Goal: Navigation & Orientation: Find specific page/section

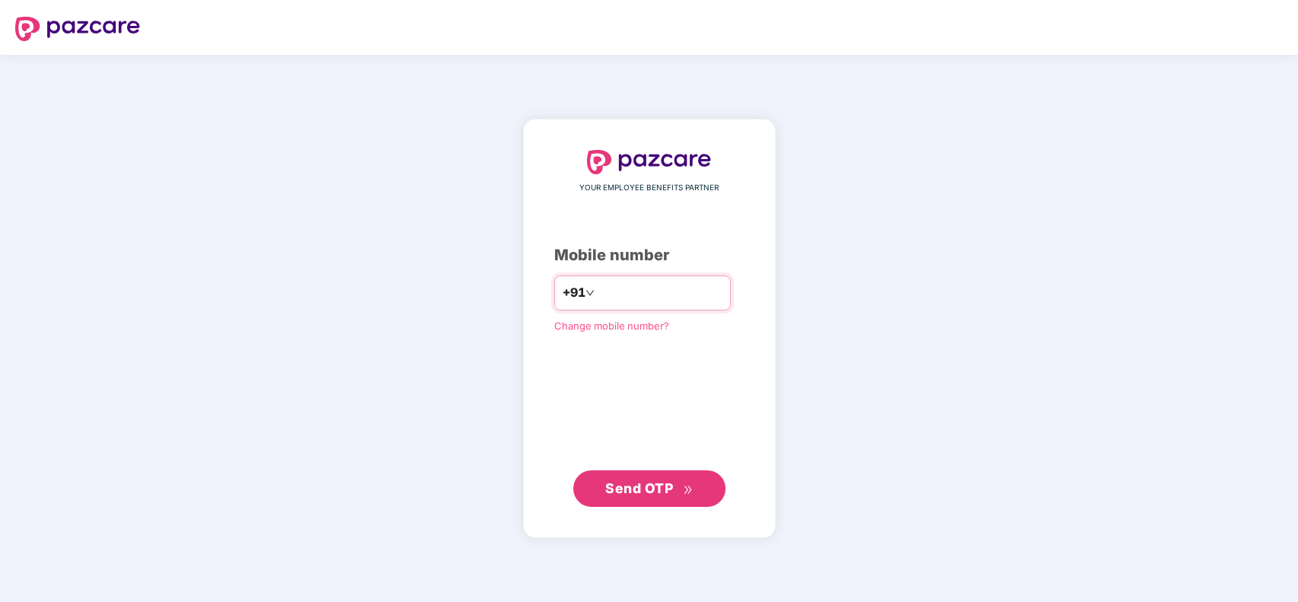
type input "**********"
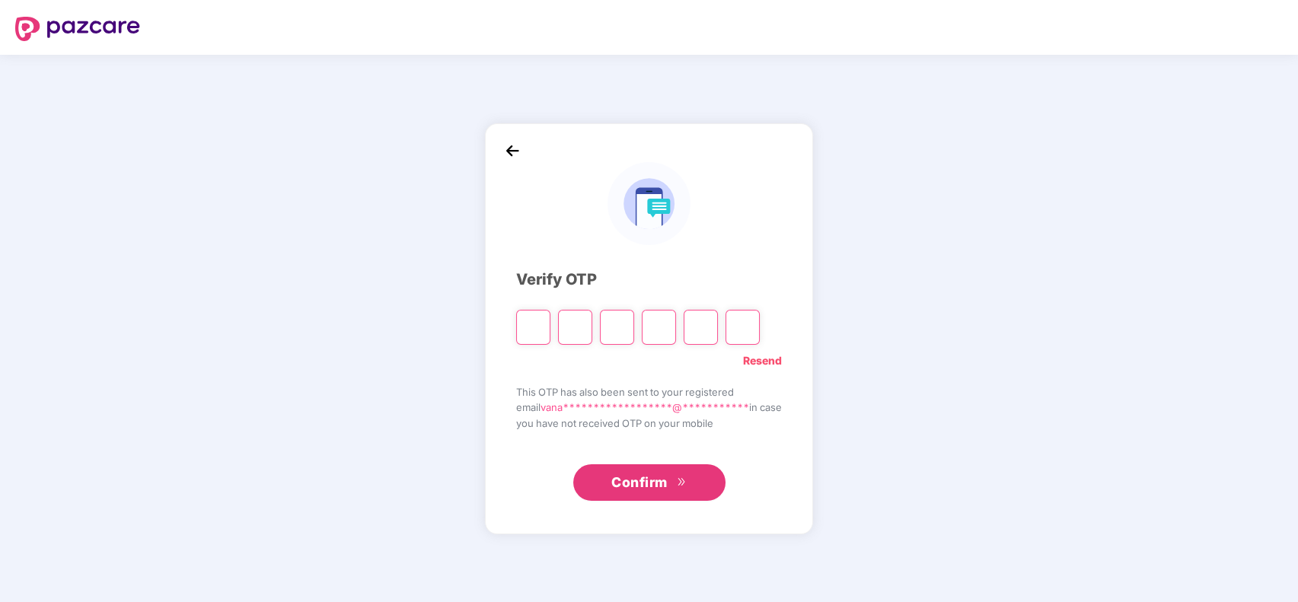
type input "*"
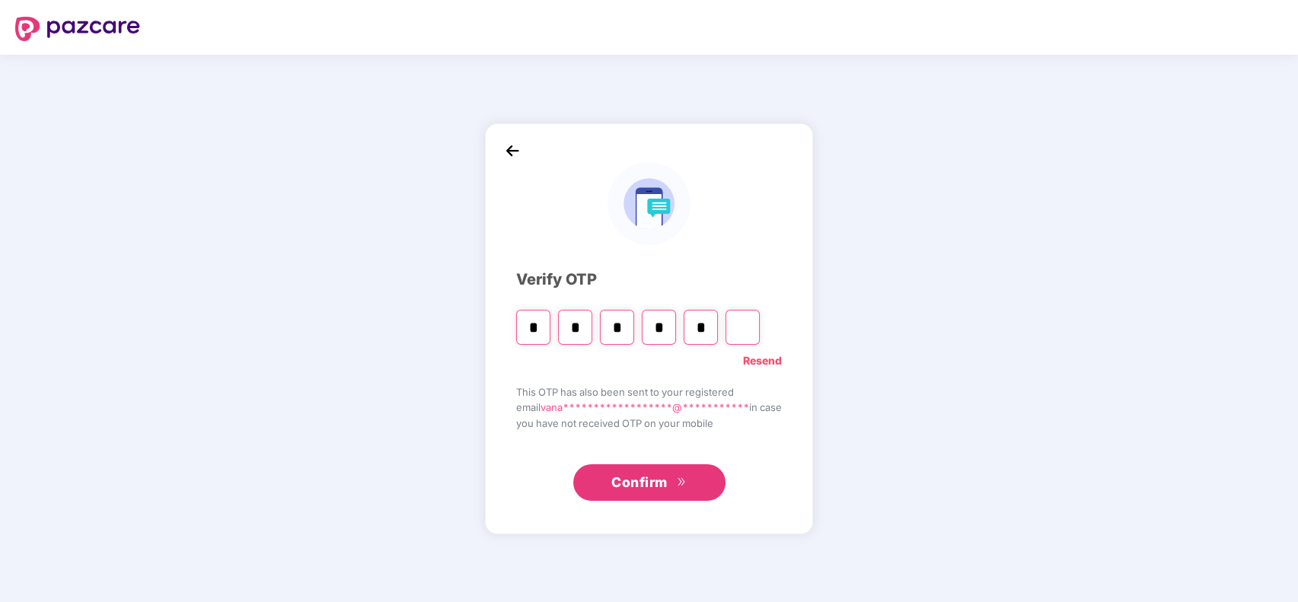
type input "*"
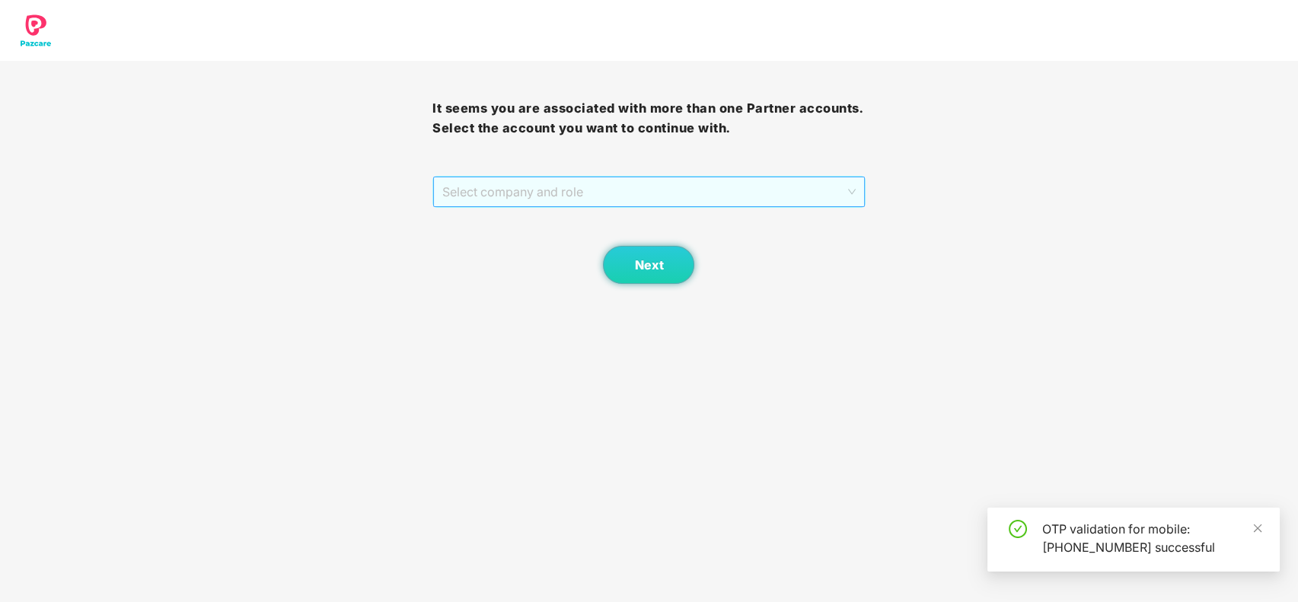
click at [728, 181] on span "Select company and role" at bounding box center [648, 191] width 413 height 29
click at [719, 216] on div "Pazcare - CUSTOMER_SUCCESS" at bounding box center [649, 222] width 414 height 17
click at [647, 264] on span "Next" at bounding box center [648, 265] width 29 height 14
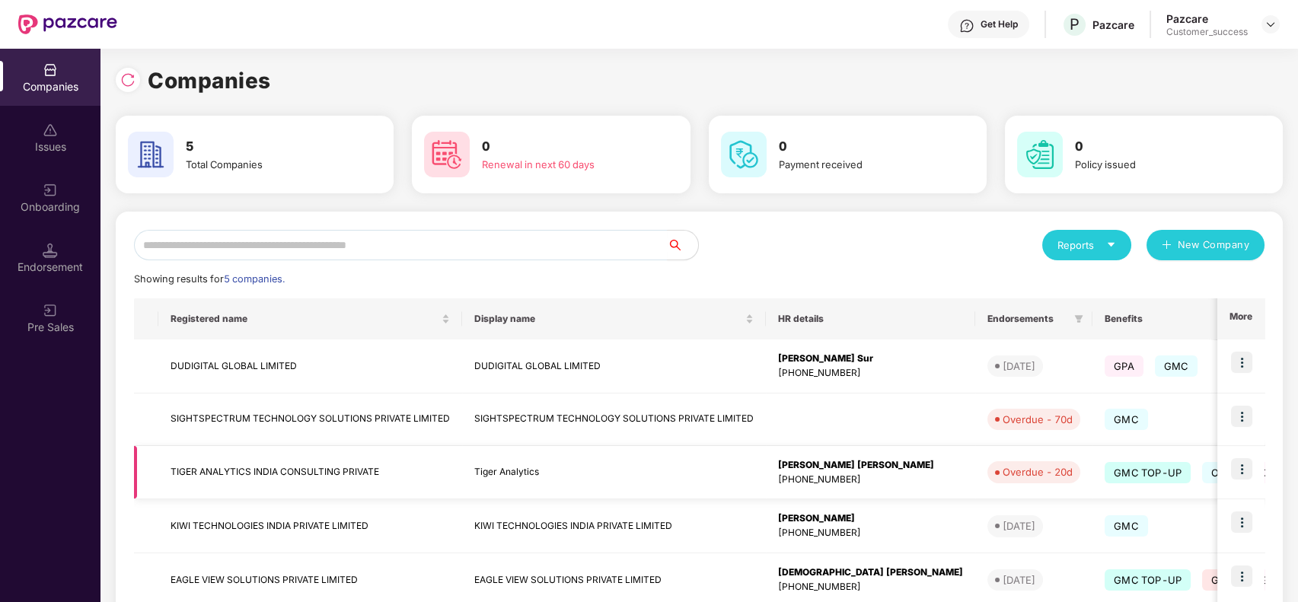
click at [1239, 458] on img at bounding box center [1241, 468] width 21 height 21
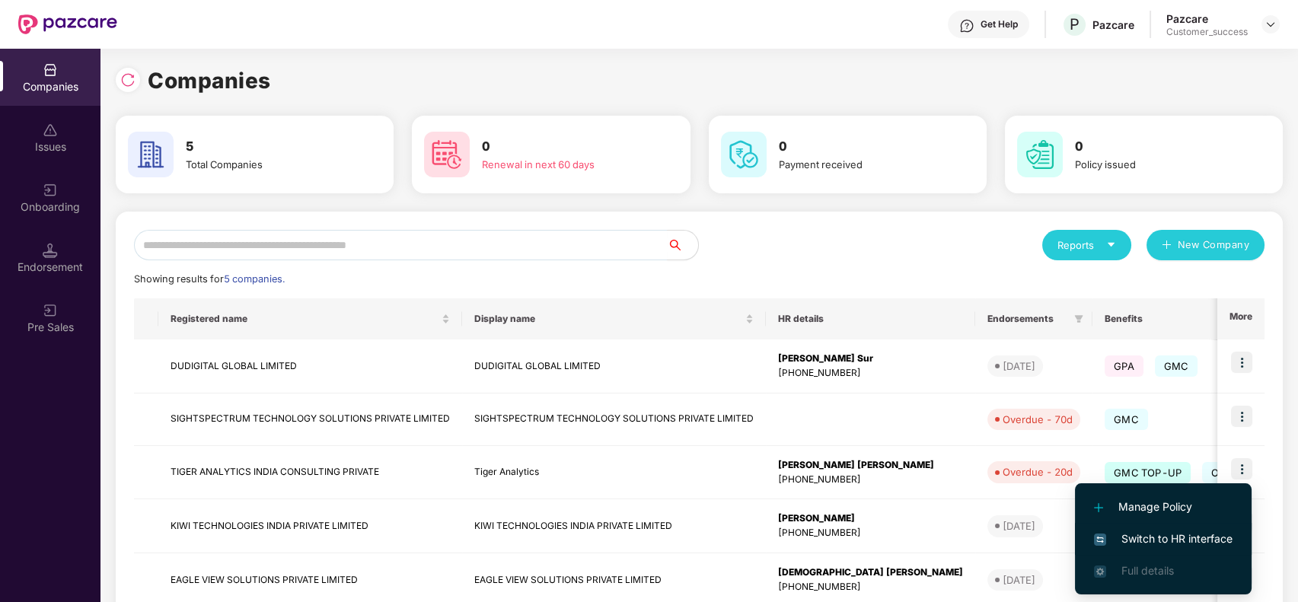
click at [1169, 531] on span "Switch to HR interface" at bounding box center [1163, 539] width 139 height 17
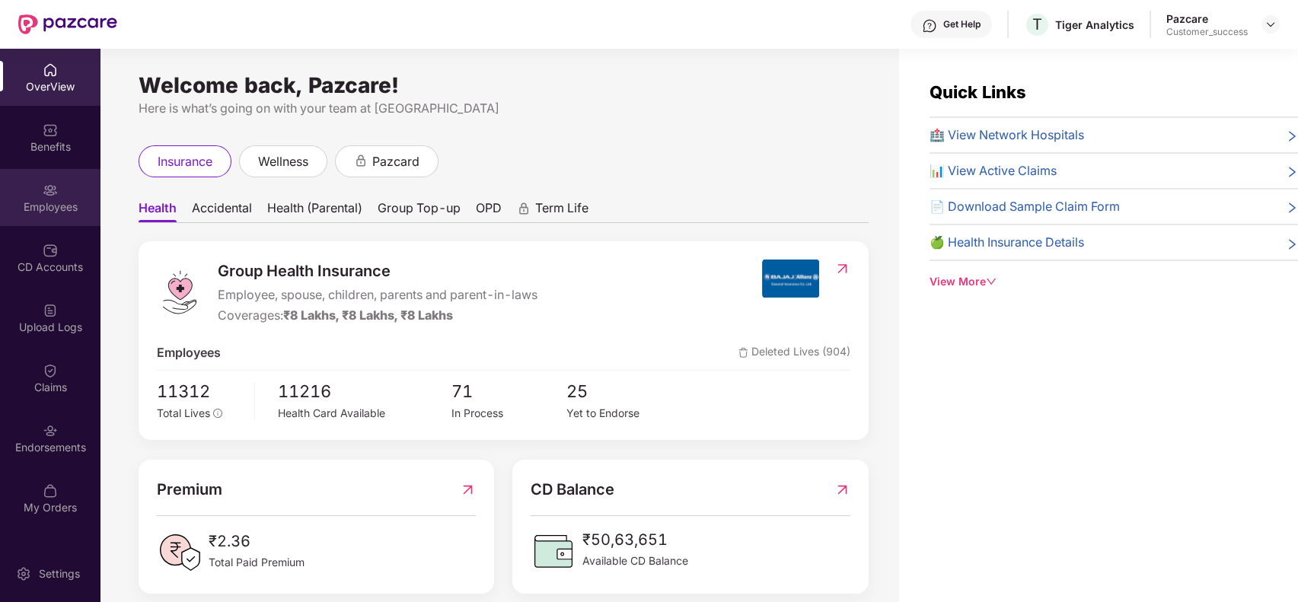
click at [50, 195] on img at bounding box center [50, 190] width 15 height 15
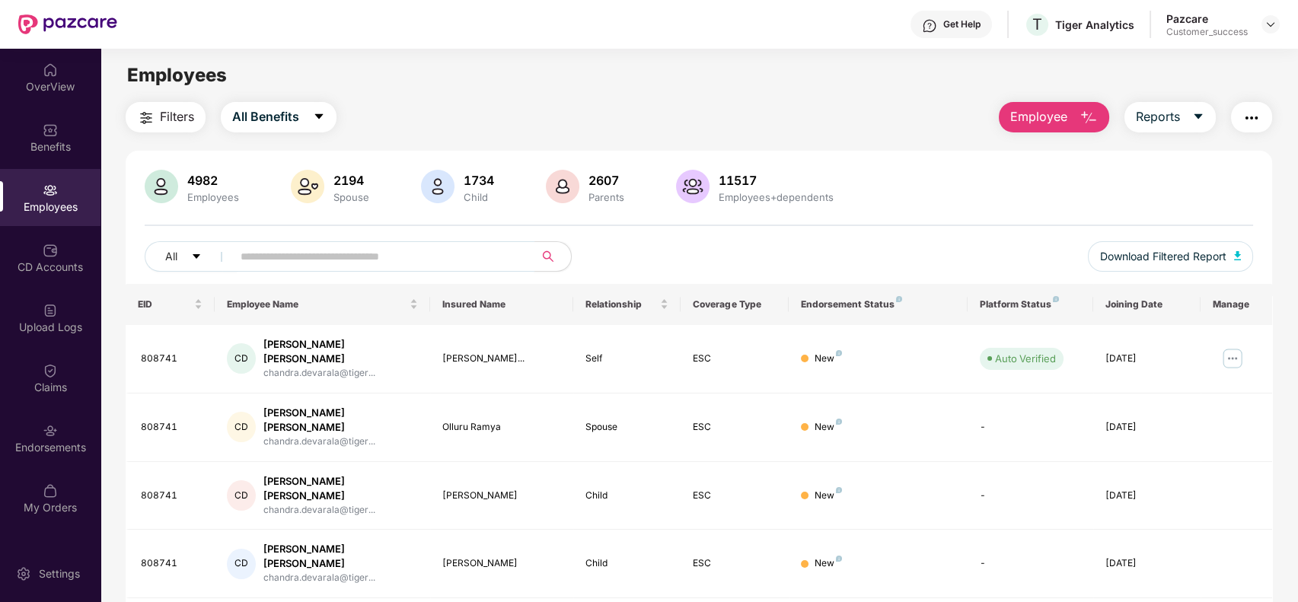
click at [305, 257] on input "text" at bounding box center [377, 256] width 273 height 23
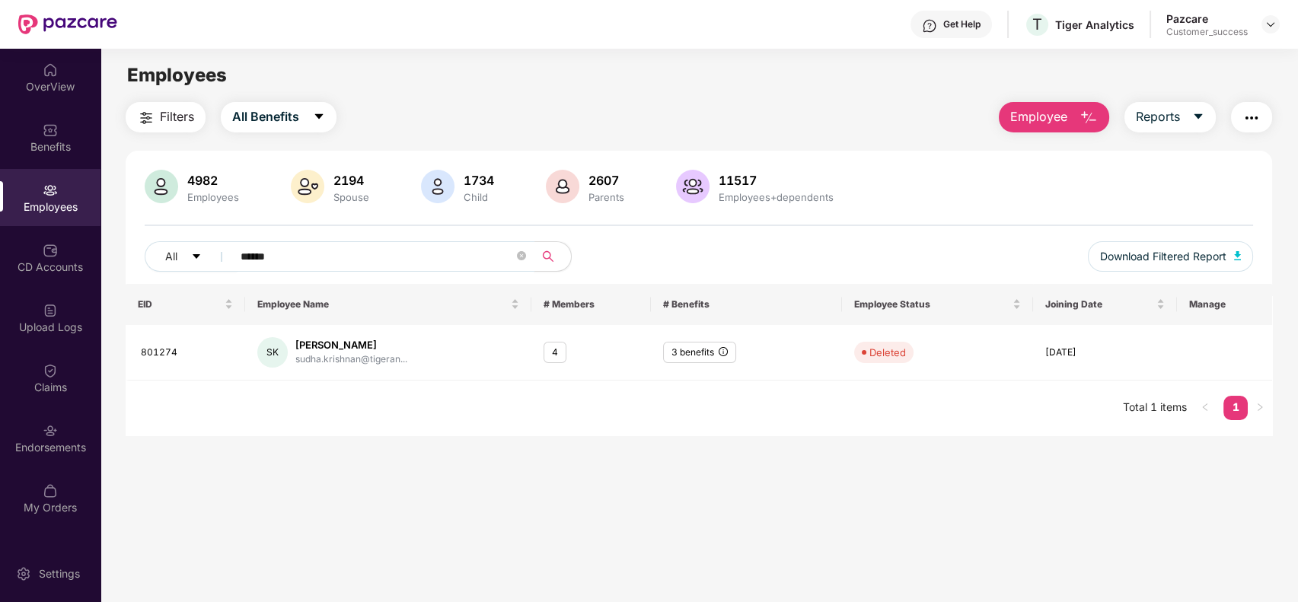
type input "******"
